Goal: Information Seeking & Learning: Check status

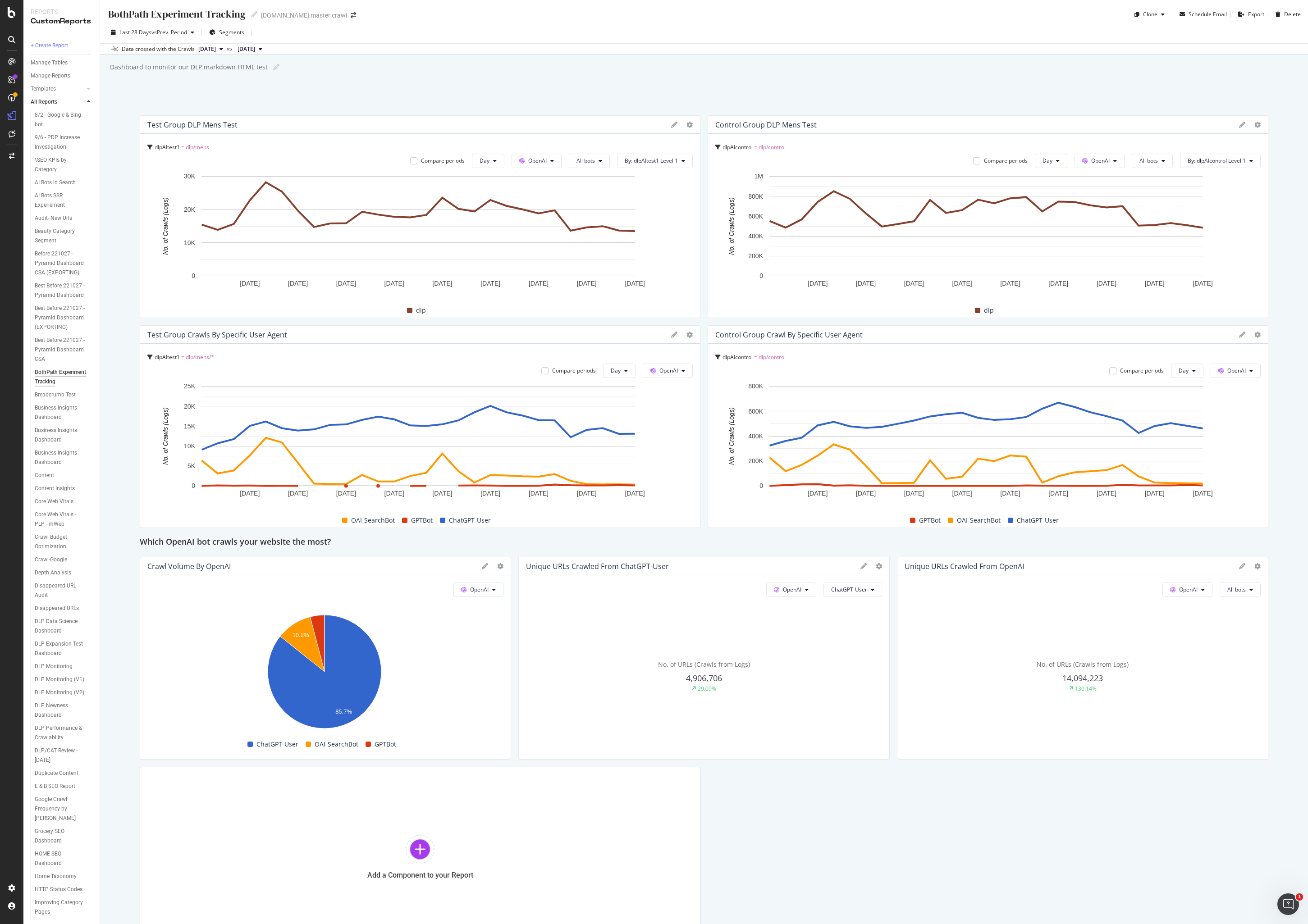
click at [906, 82] on div "BothPath Experiment Tracking BothPath Experiment Tracking [DOMAIN_NAME] master …" at bounding box center [704, 462] width 1208 height 924
click at [883, 90] on div "BothPath Experiment Tracking BothPath Experiment Tracking [DOMAIN_NAME] master …" at bounding box center [704, 462] width 1208 height 924
